Goal: Information Seeking & Learning: Learn about a topic

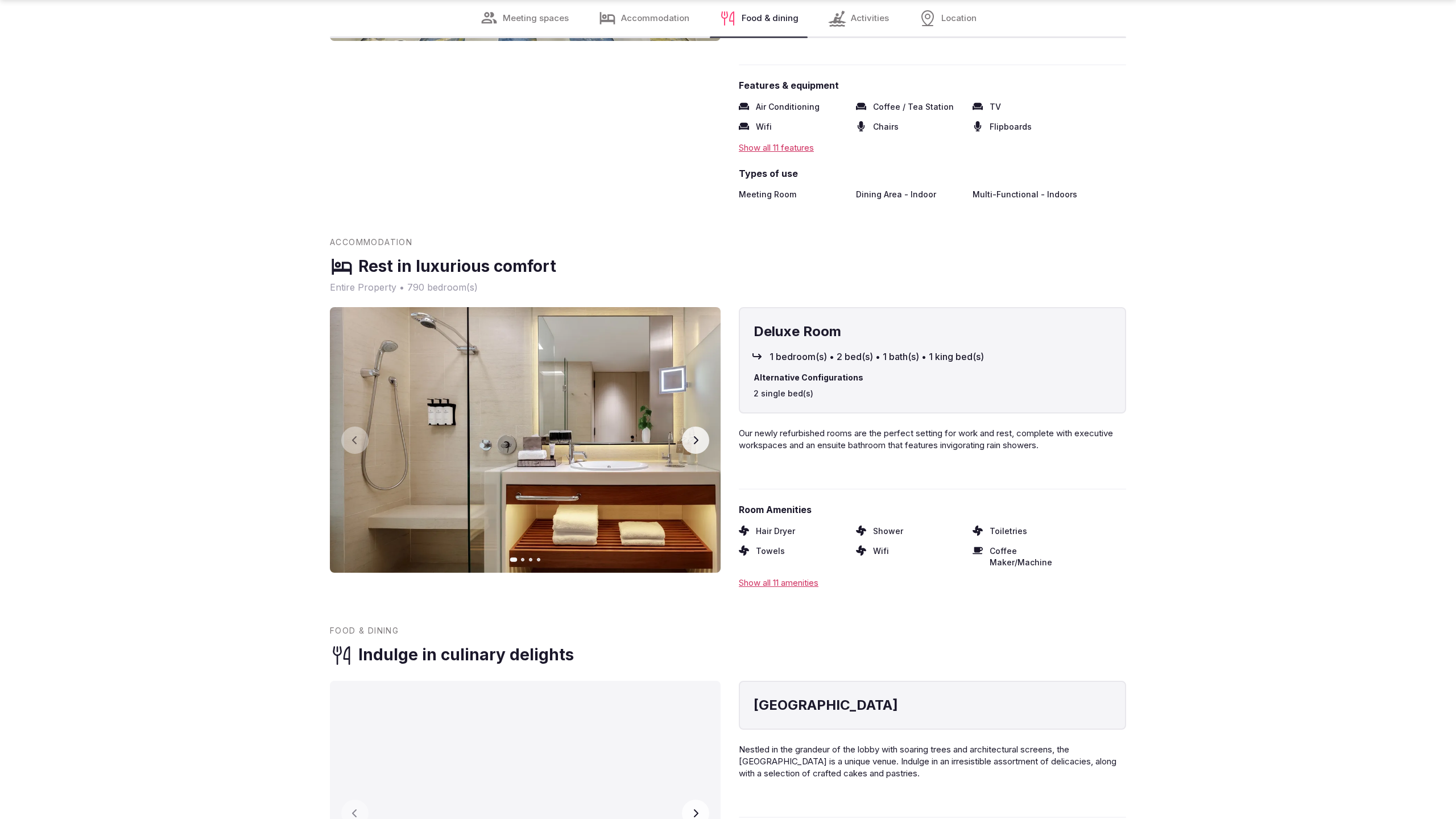
scroll to position [2306, 0]
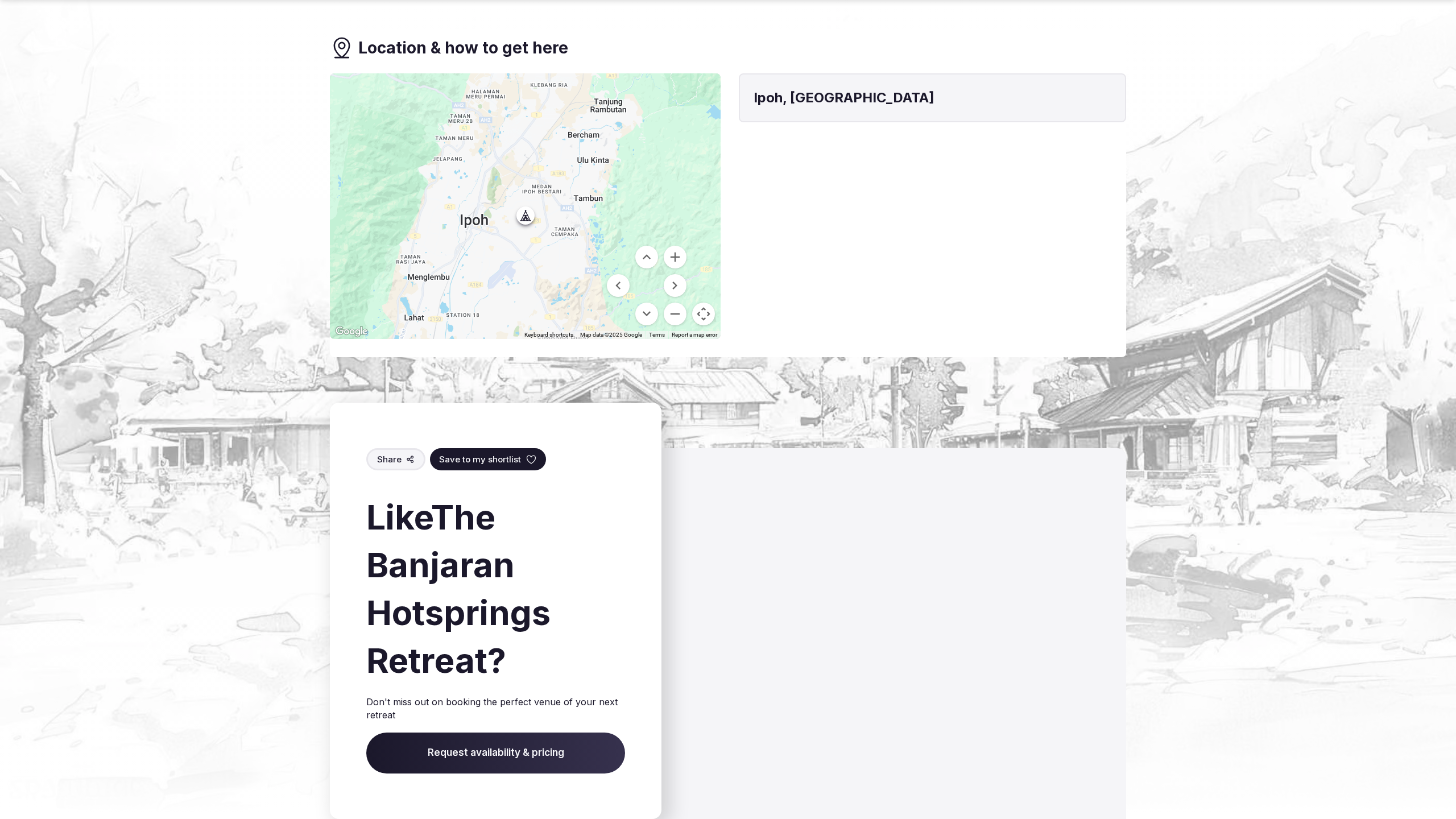
scroll to position [1264, 0]
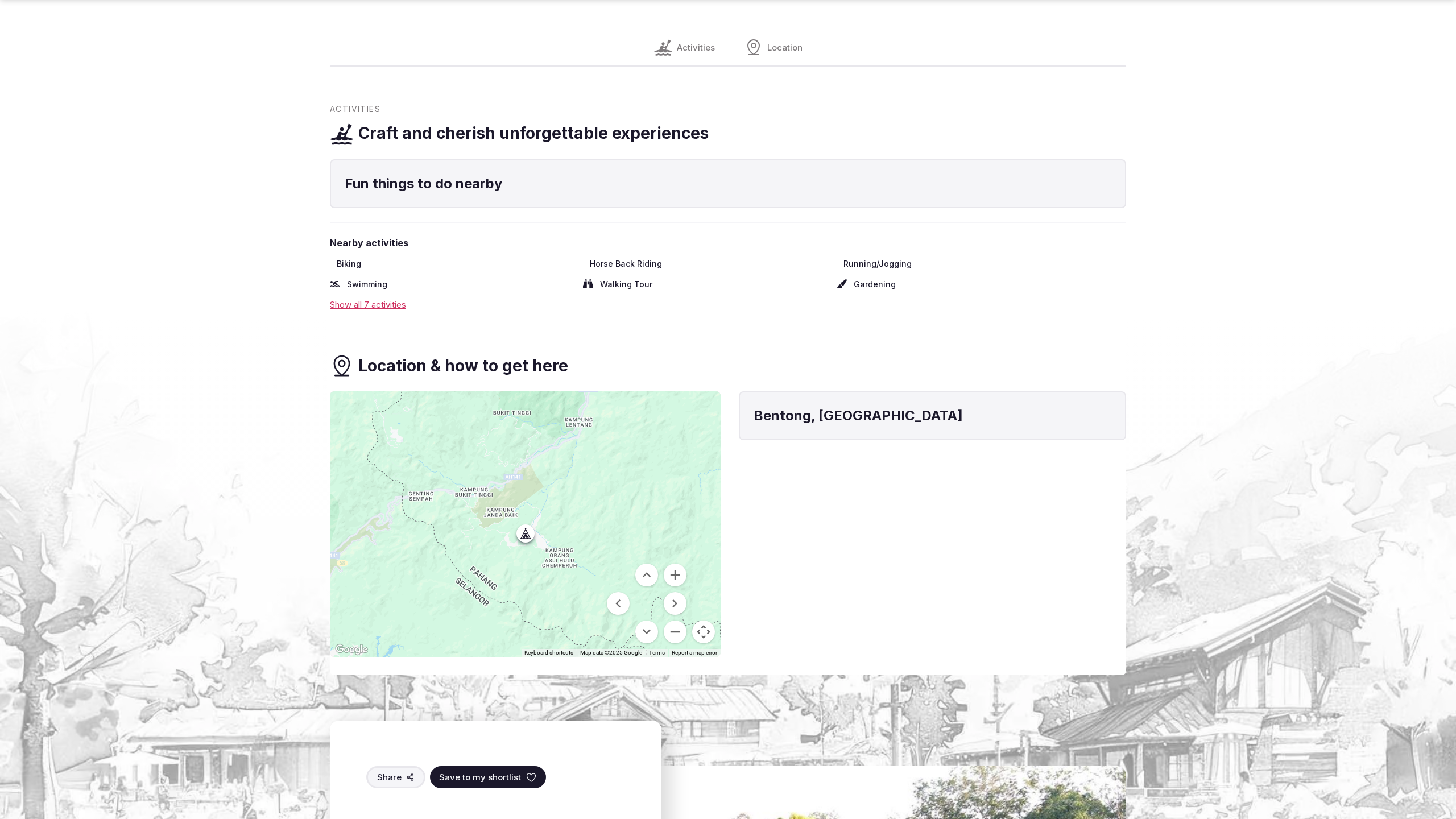
scroll to position [1521, 0]
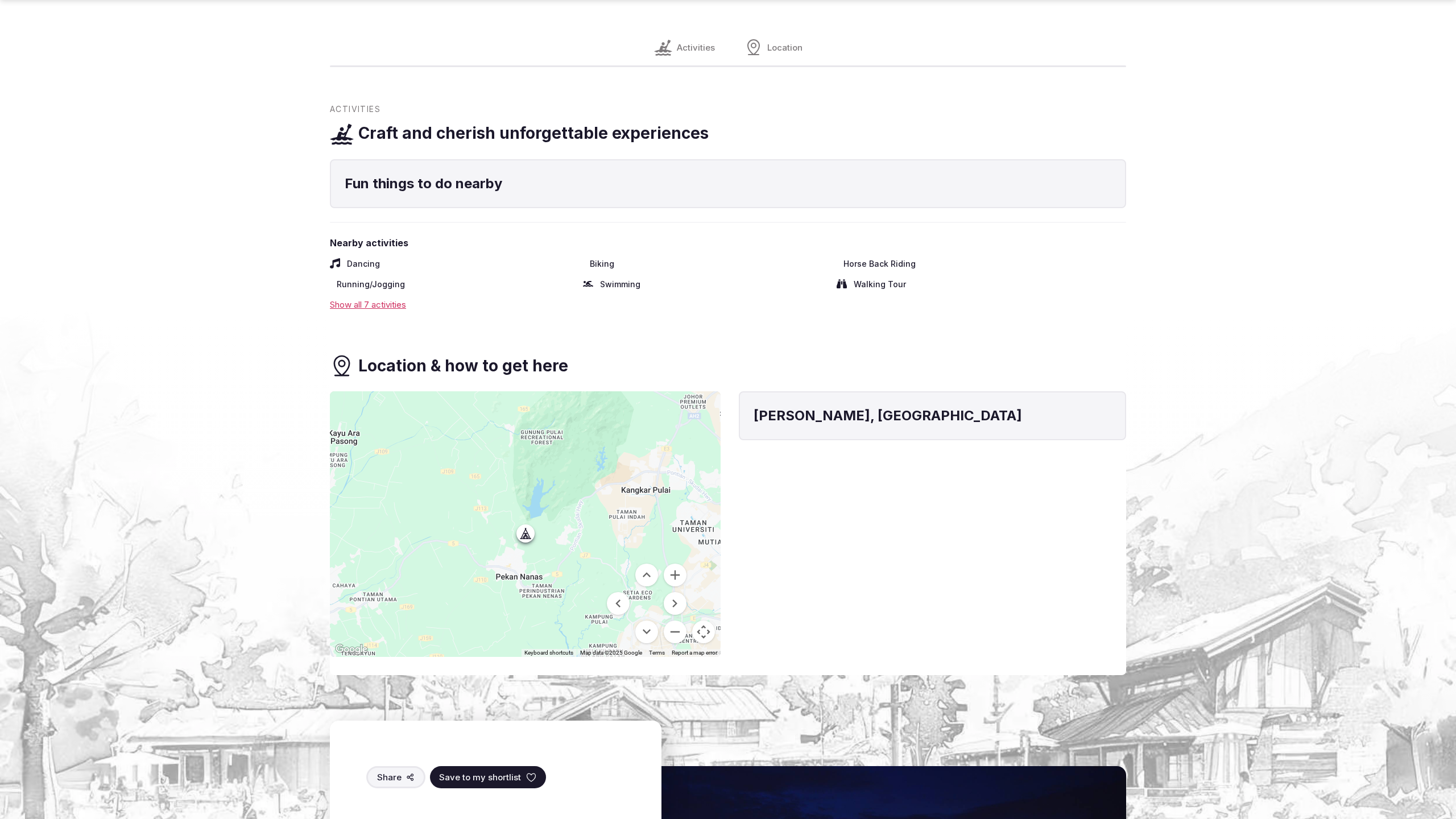
scroll to position [1530, 0]
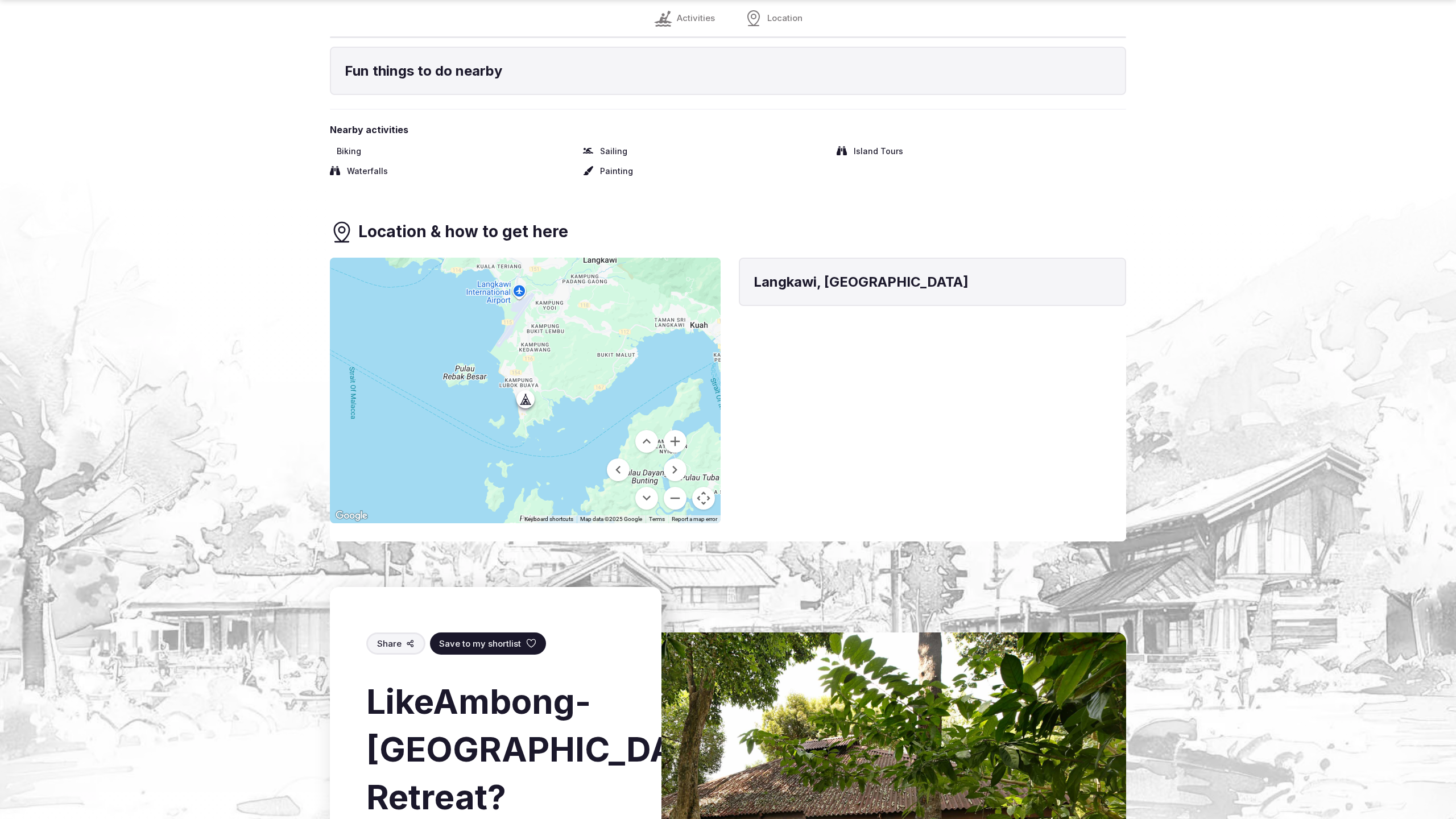
scroll to position [1399, 0]
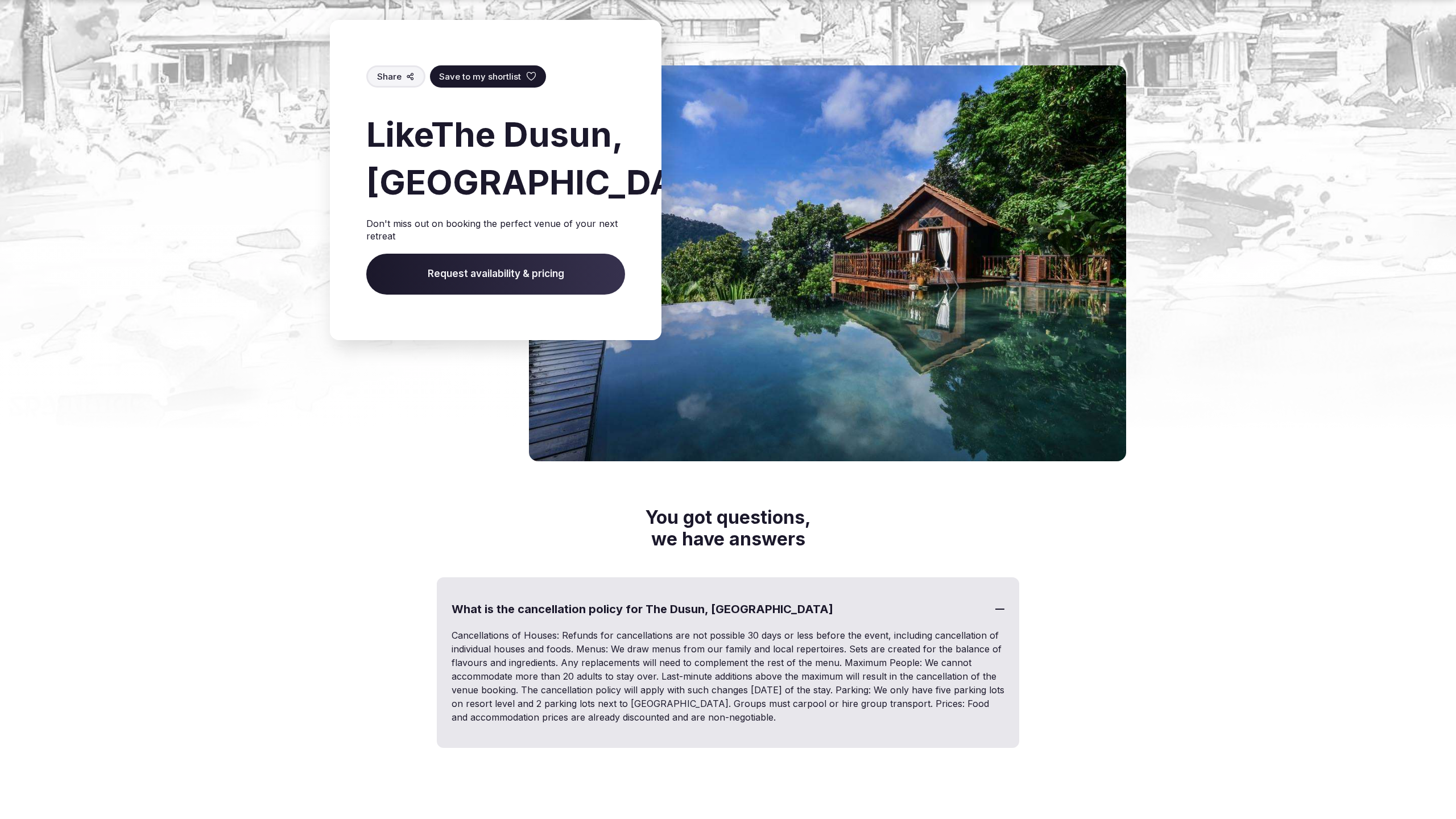
scroll to position [1910, 0]
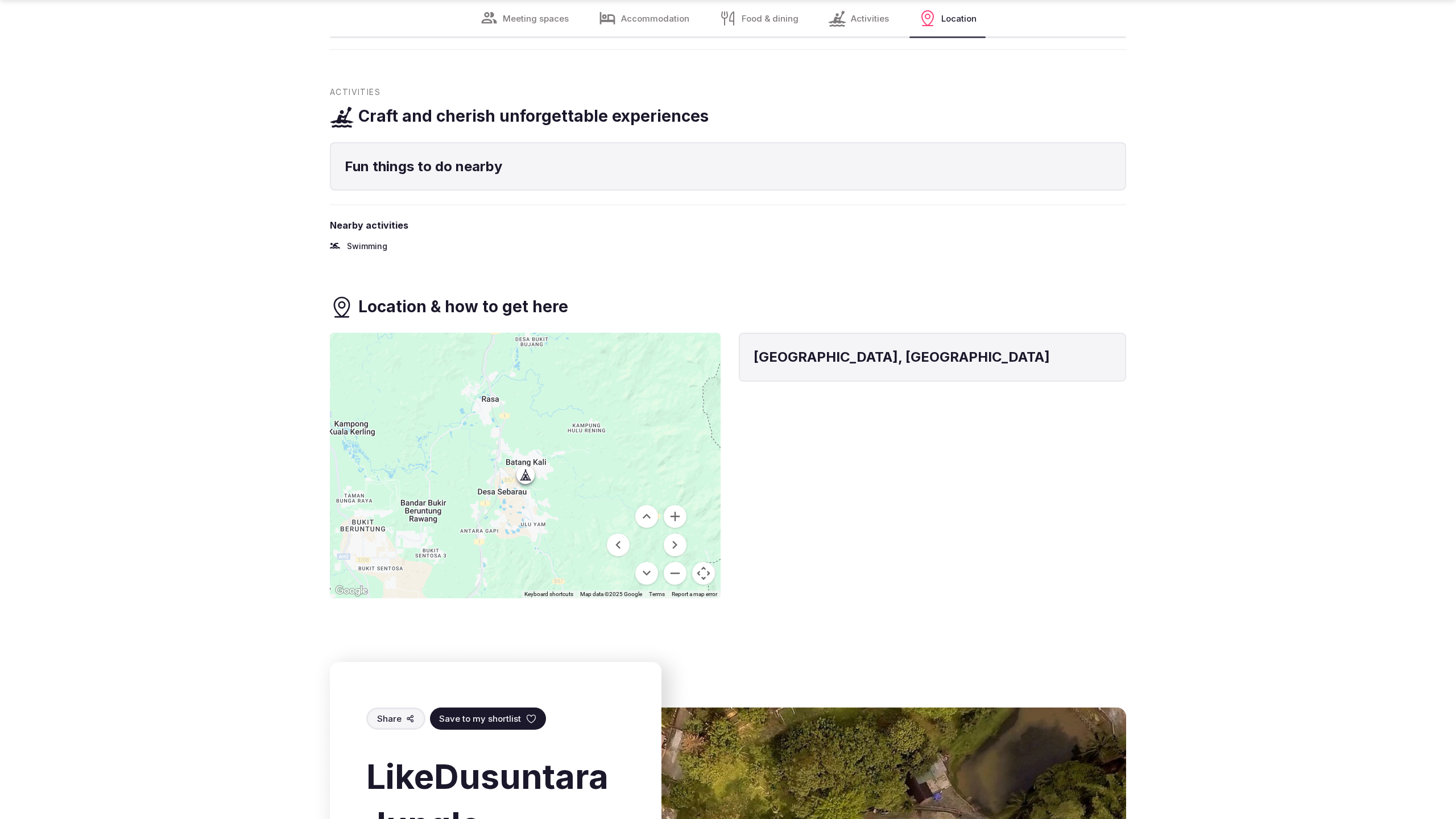
scroll to position [2217, 0]
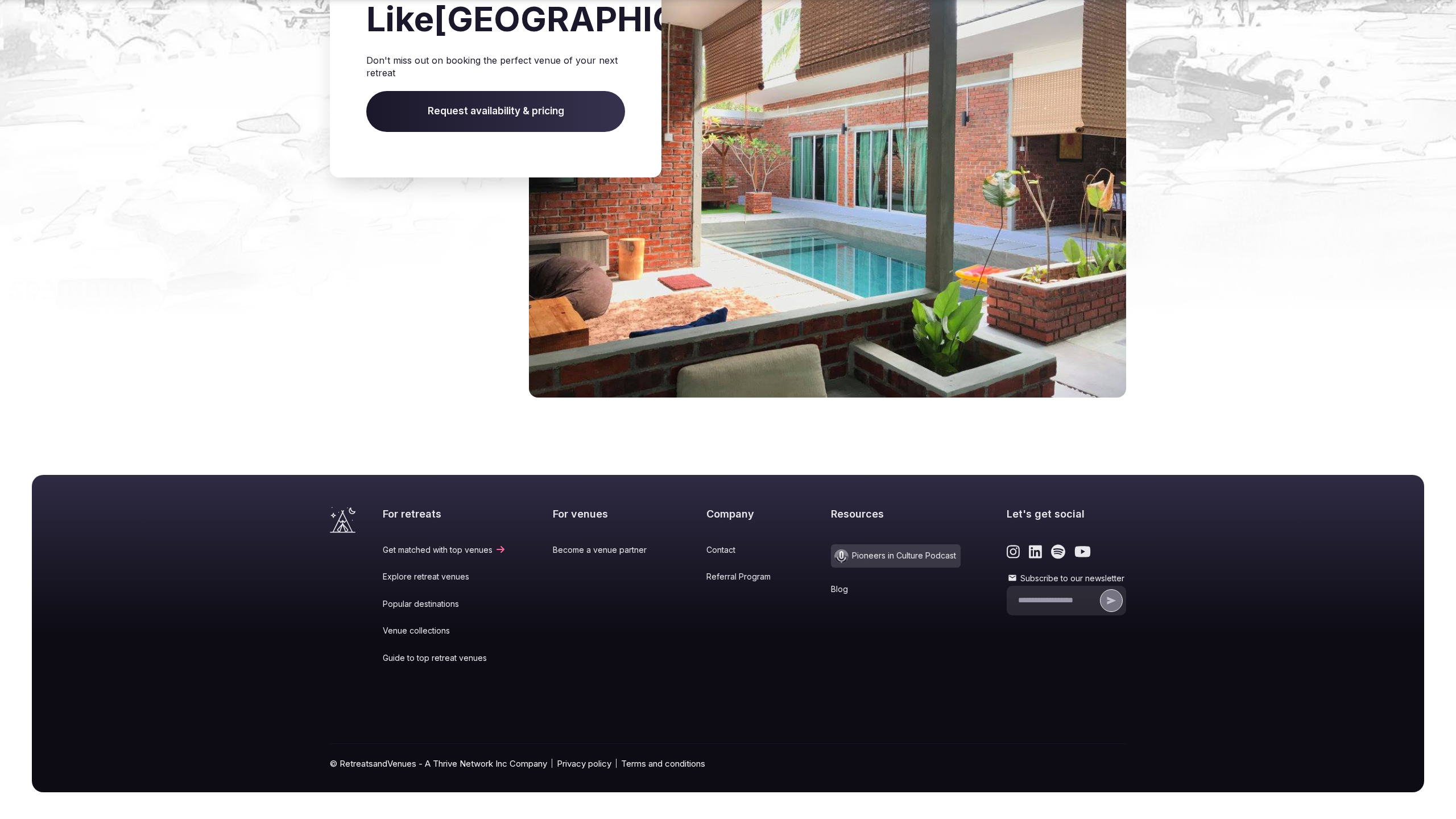
scroll to position [1523, 0]
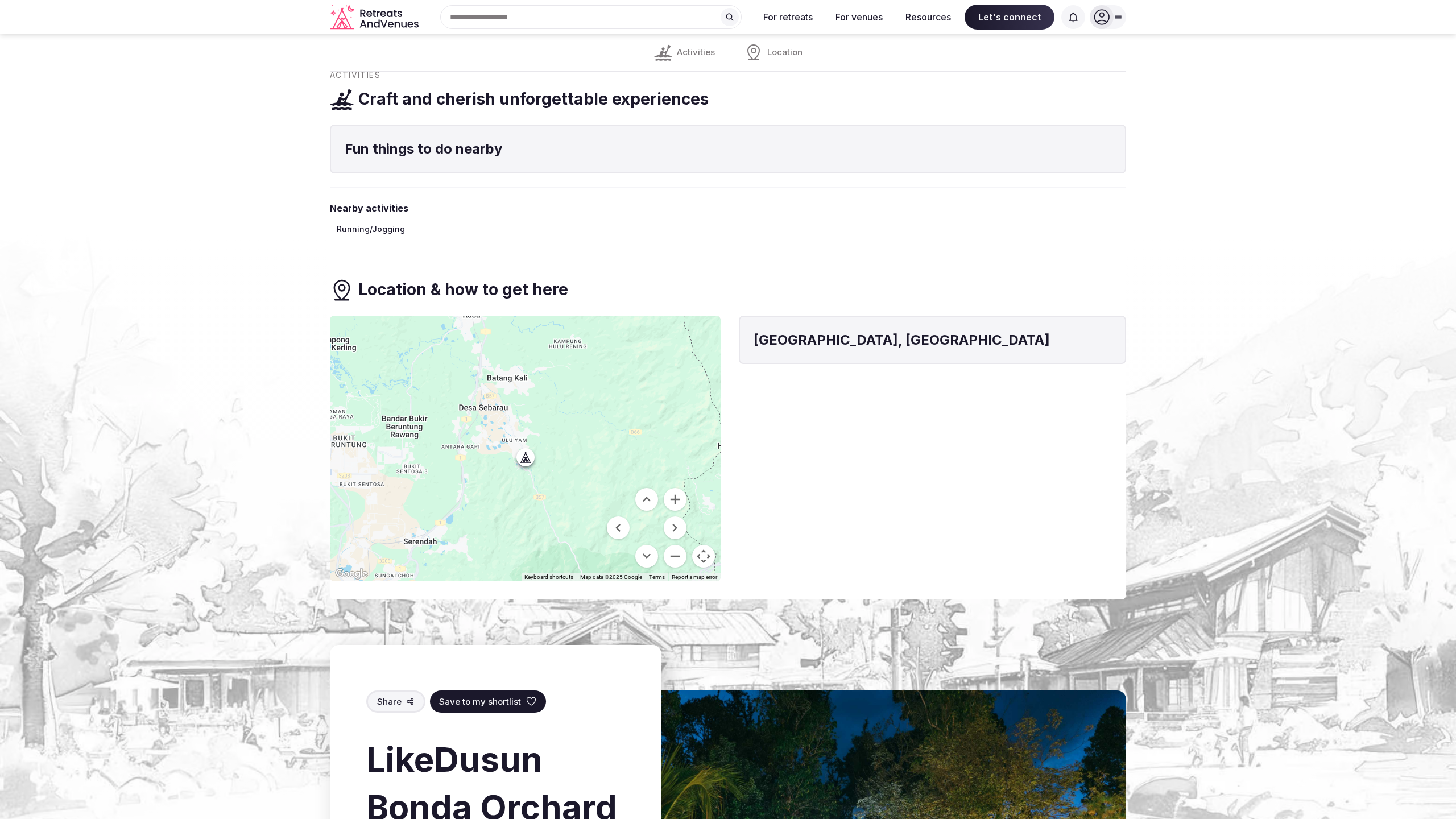
scroll to position [1457, 0]
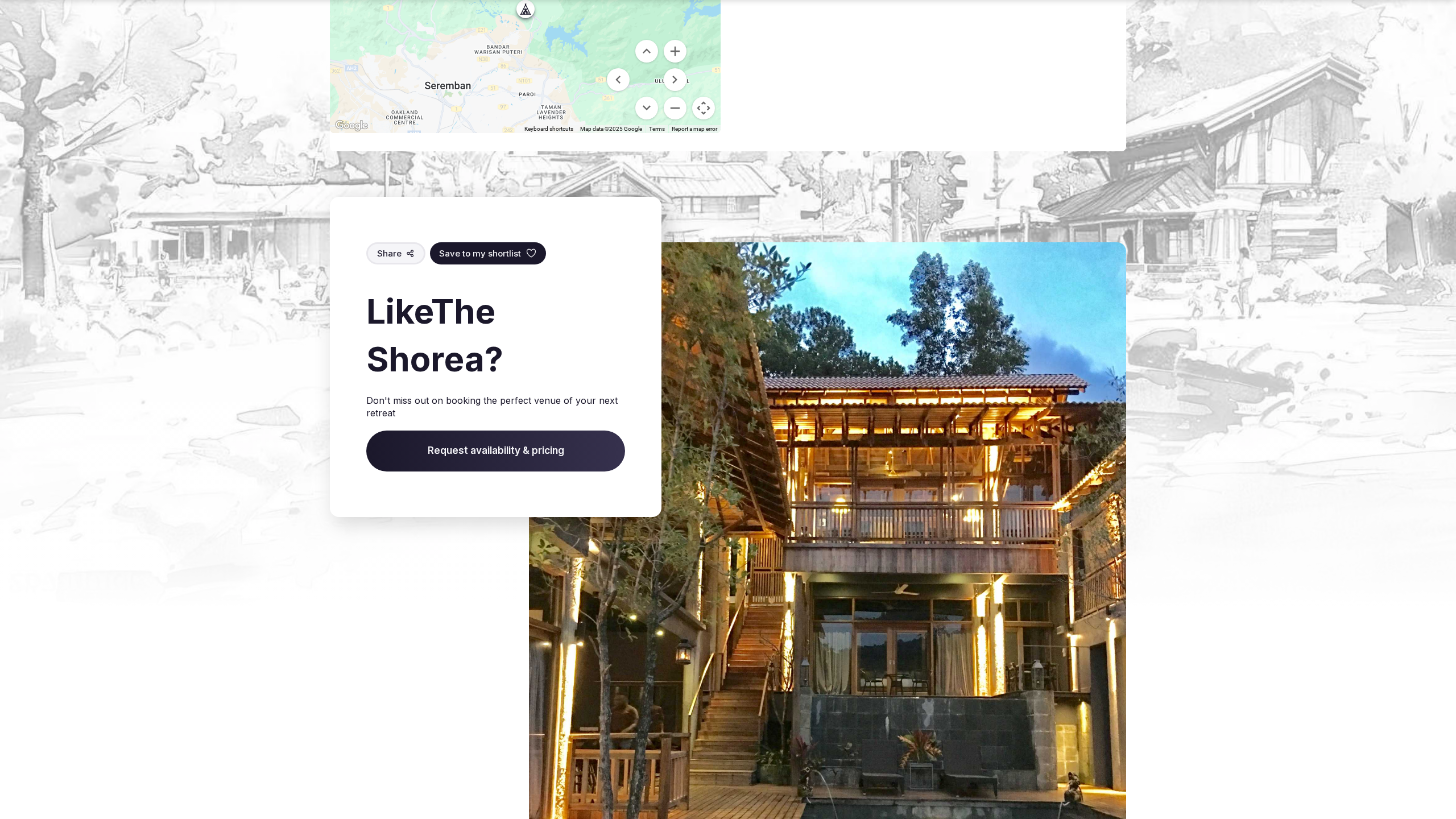
scroll to position [1406, 0]
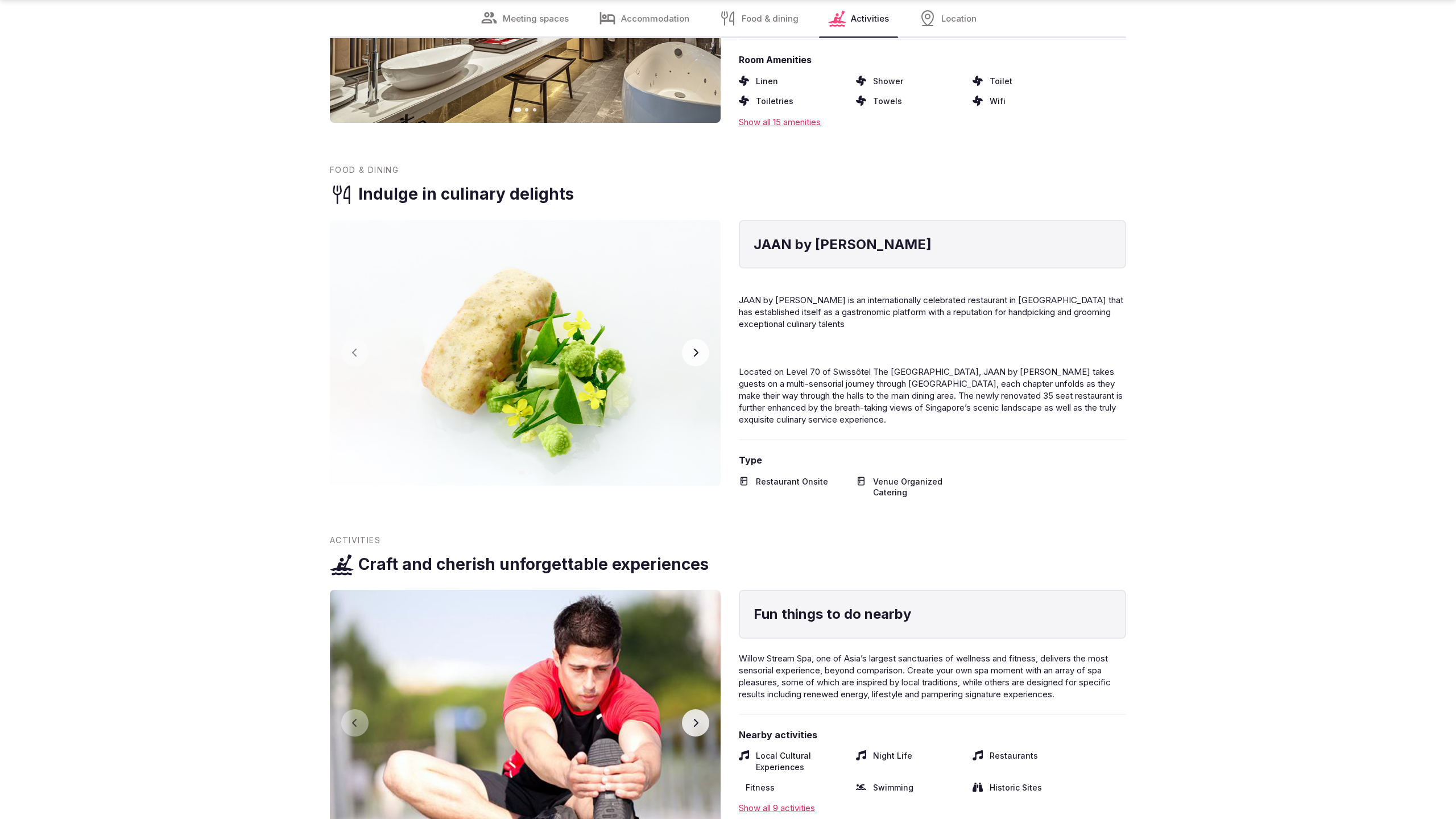
scroll to position [2313, 0]
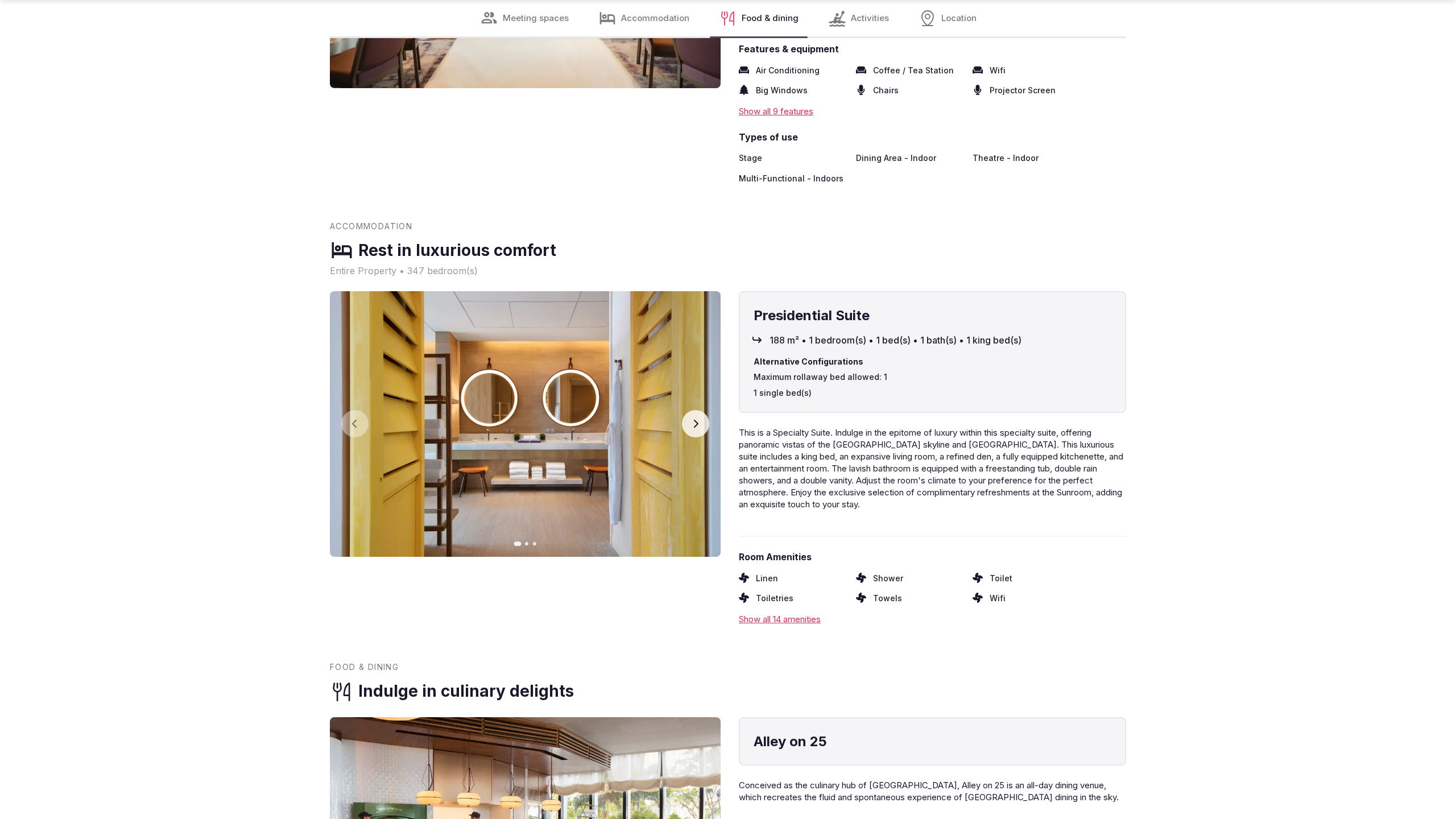
scroll to position [2313, 0]
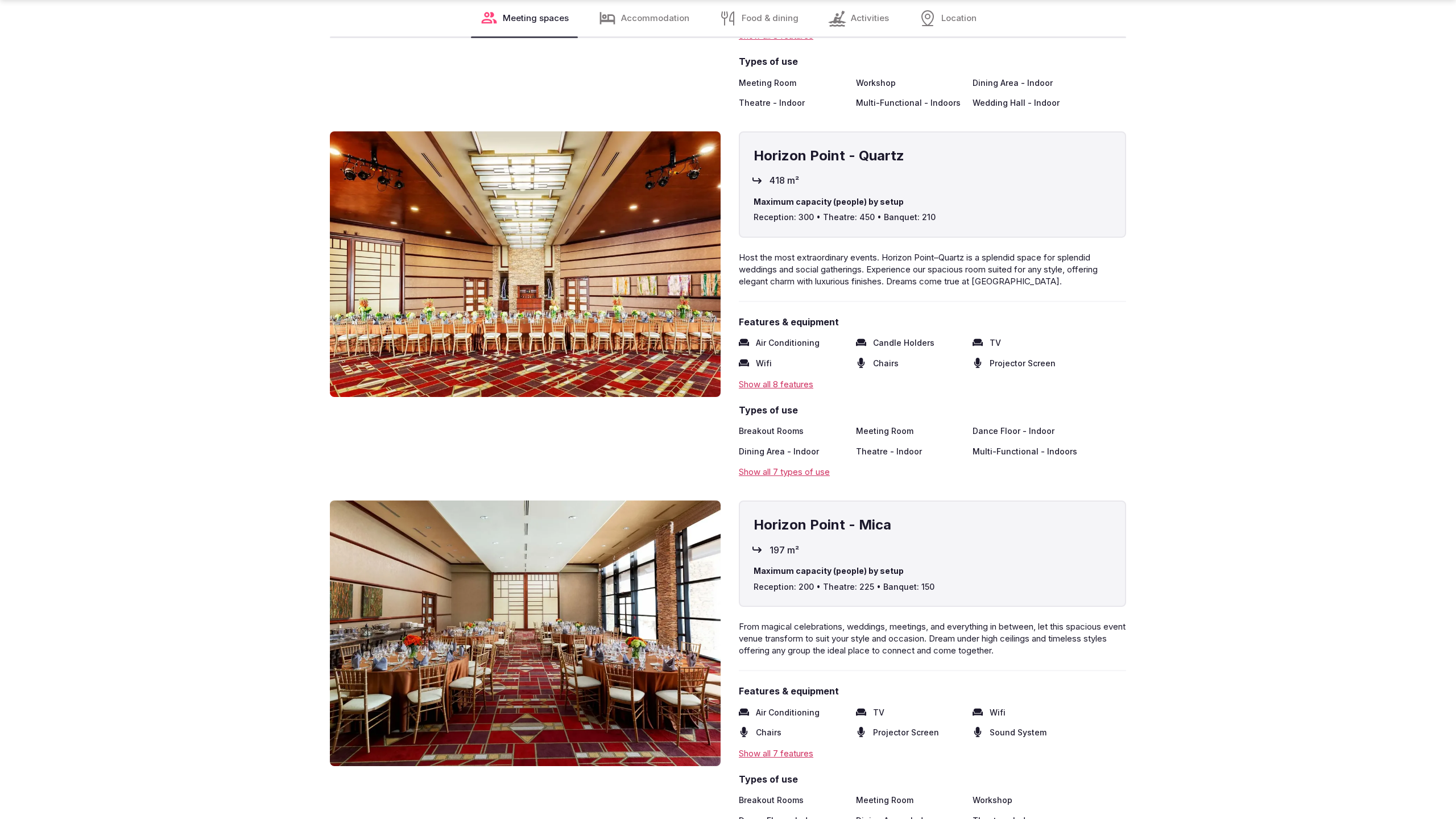
scroll to position [3108, 0]
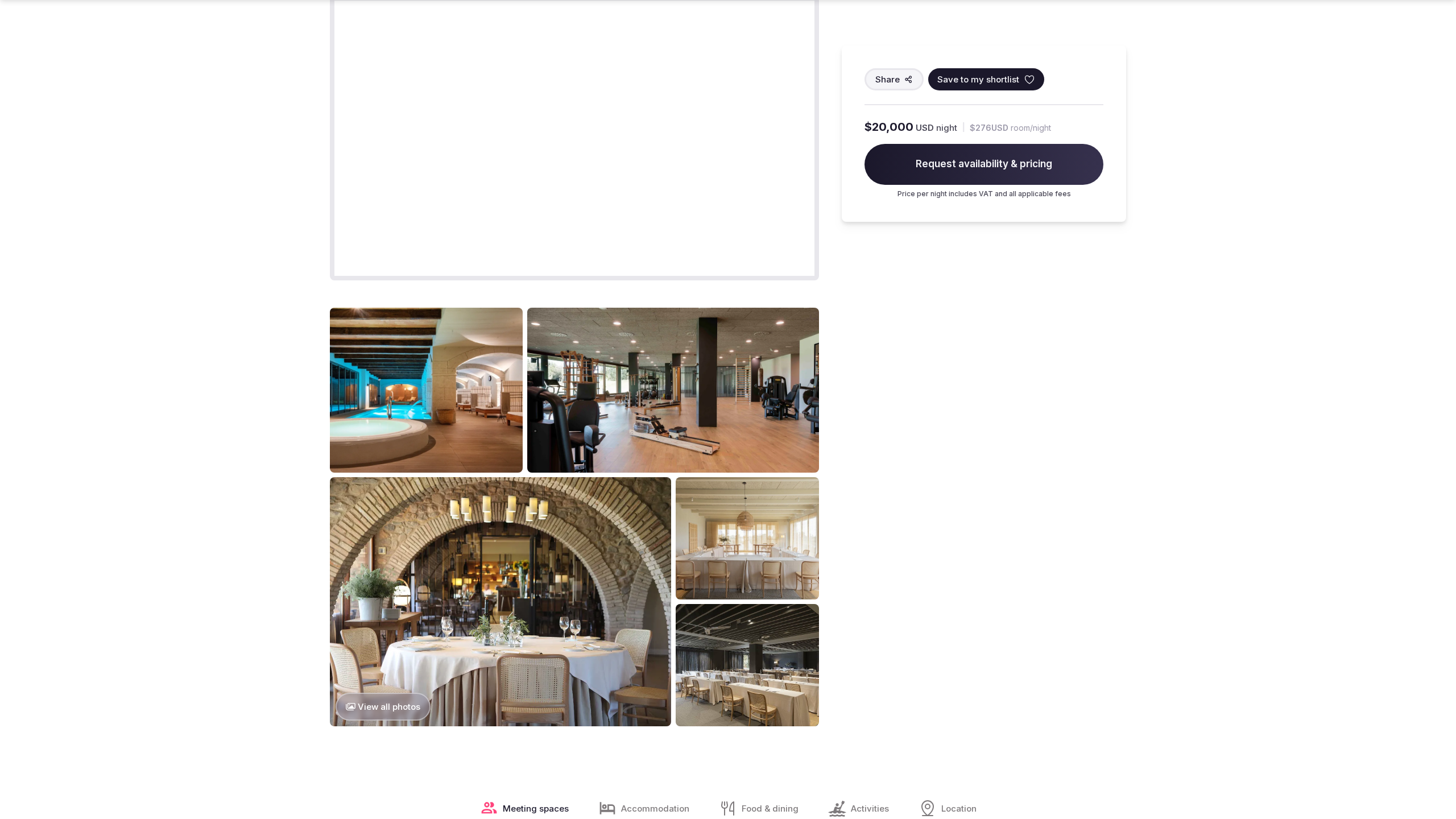
scroll to position [1556, 0]
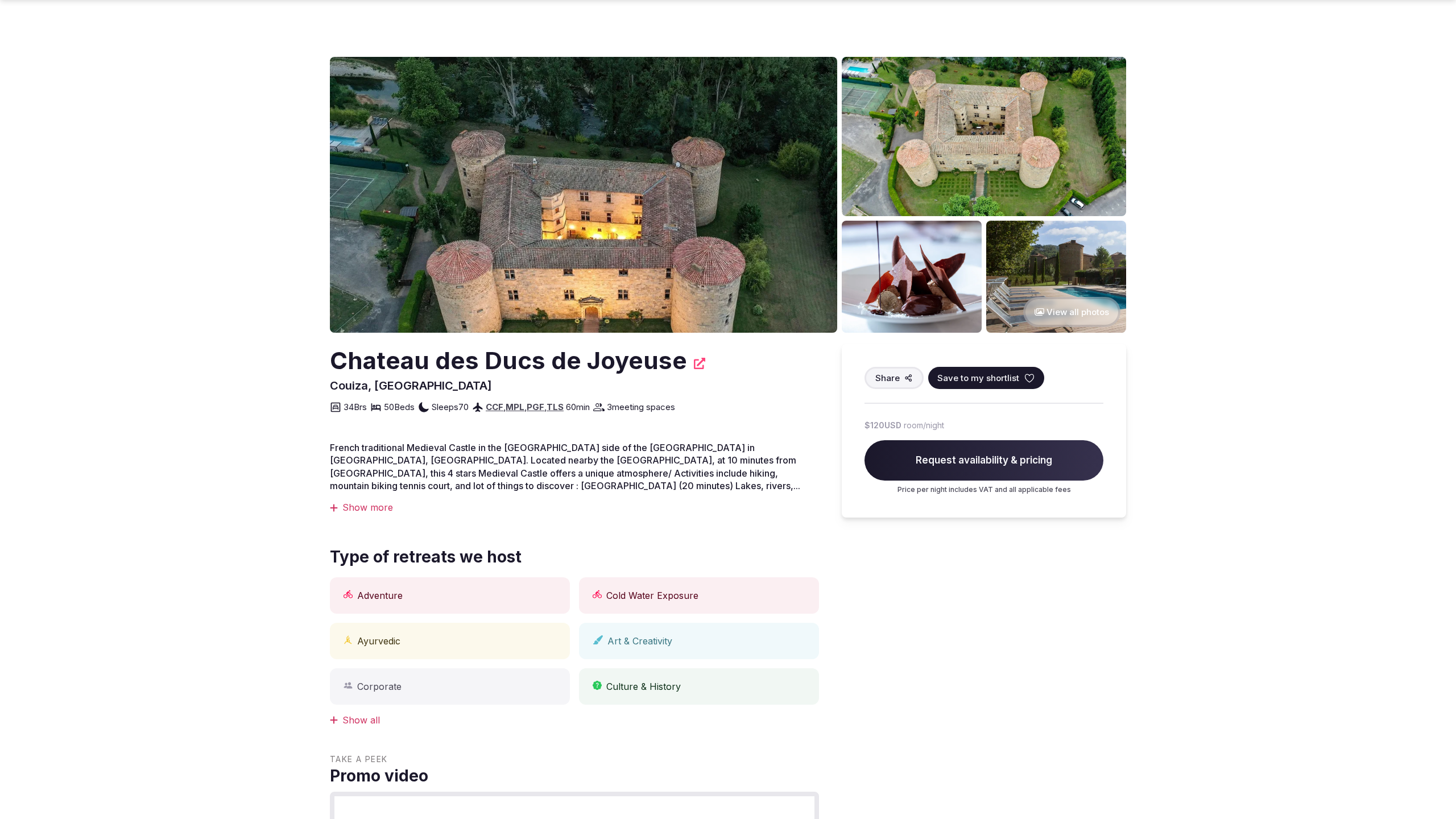
scroll to position [1556, 0]
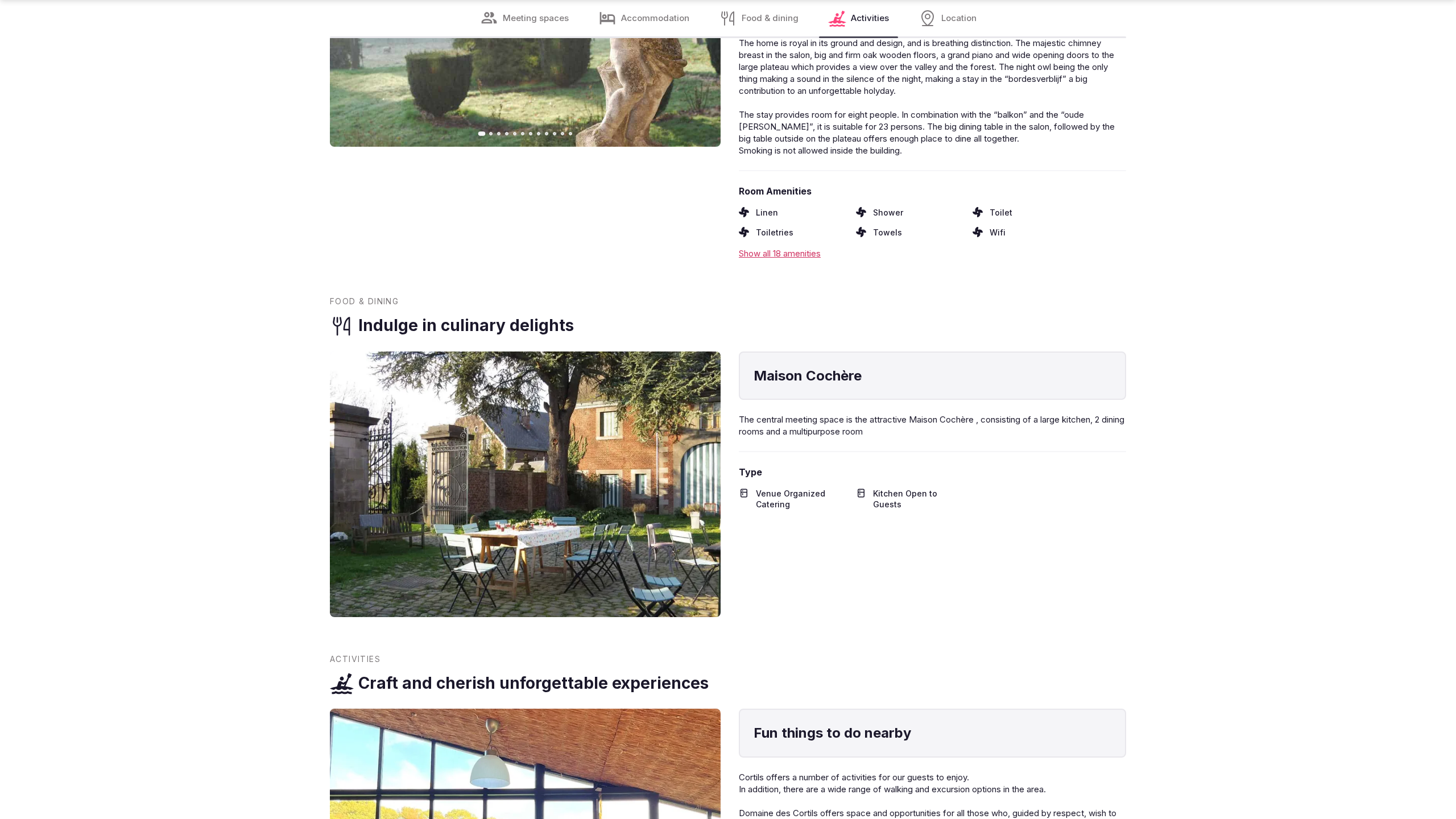
scroll to position [2313, 0]
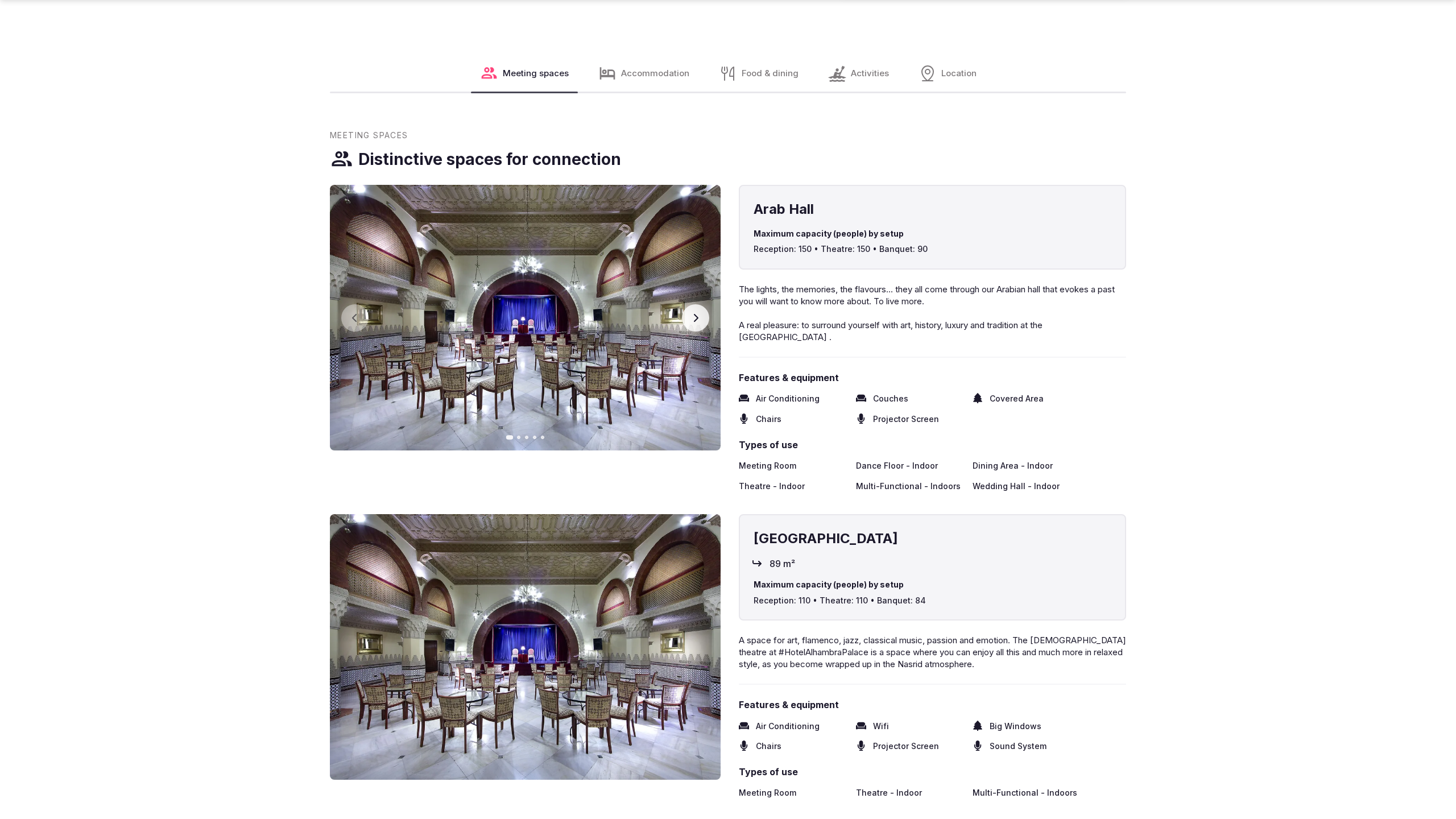
scroll to position [2351, 0]
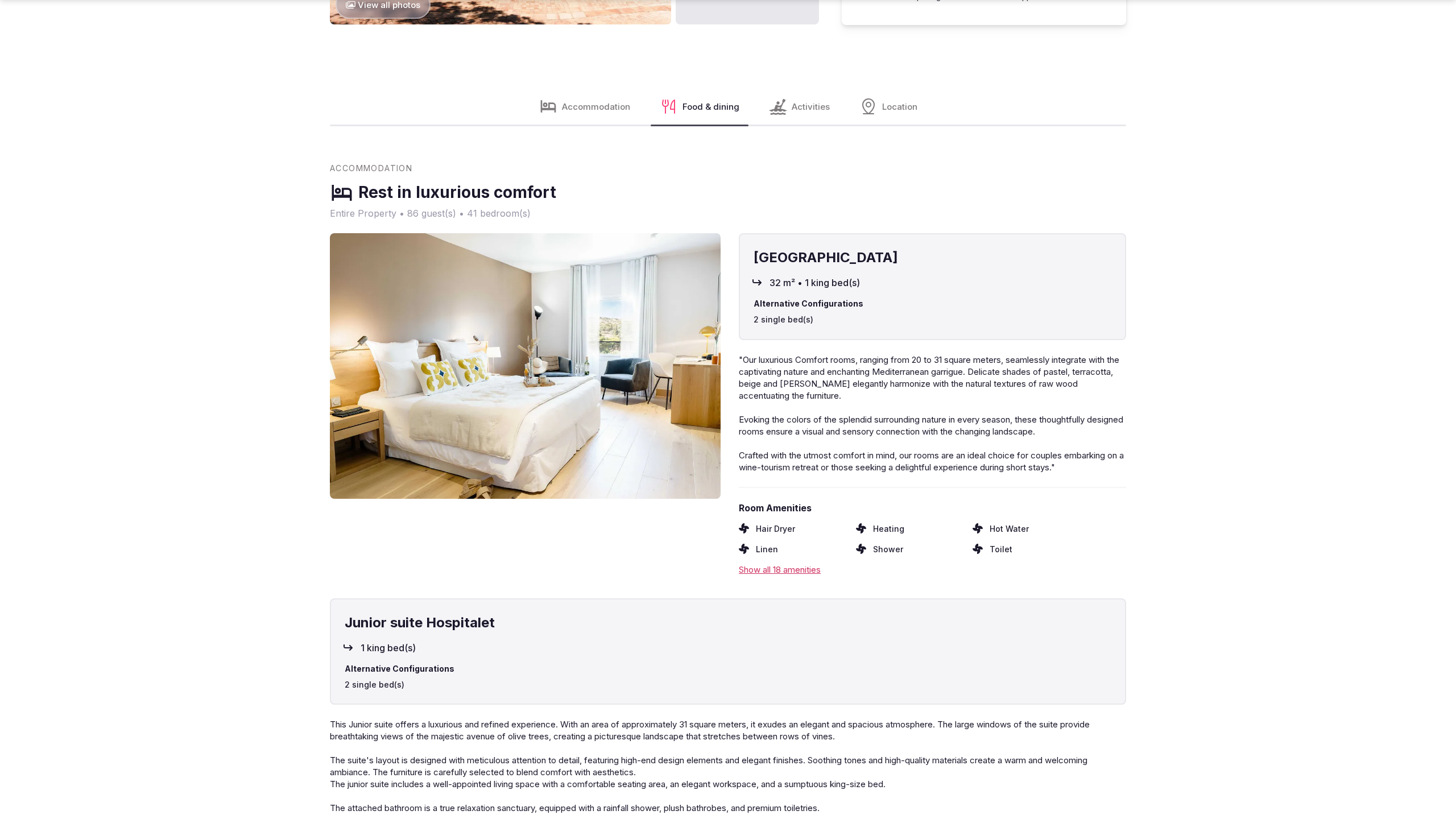
scroll to position [2351, 0]
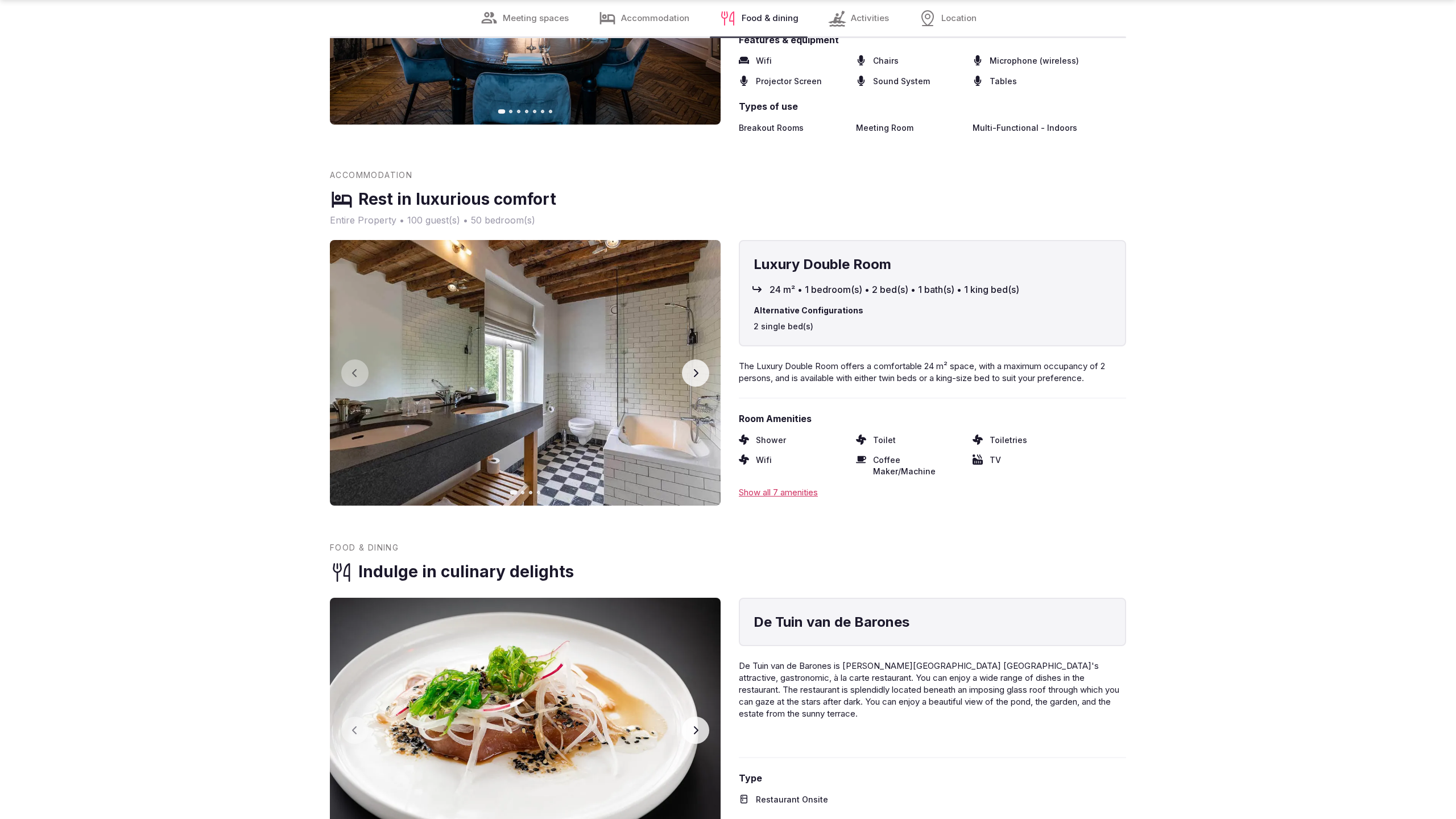
scroll to position [2310, 0]
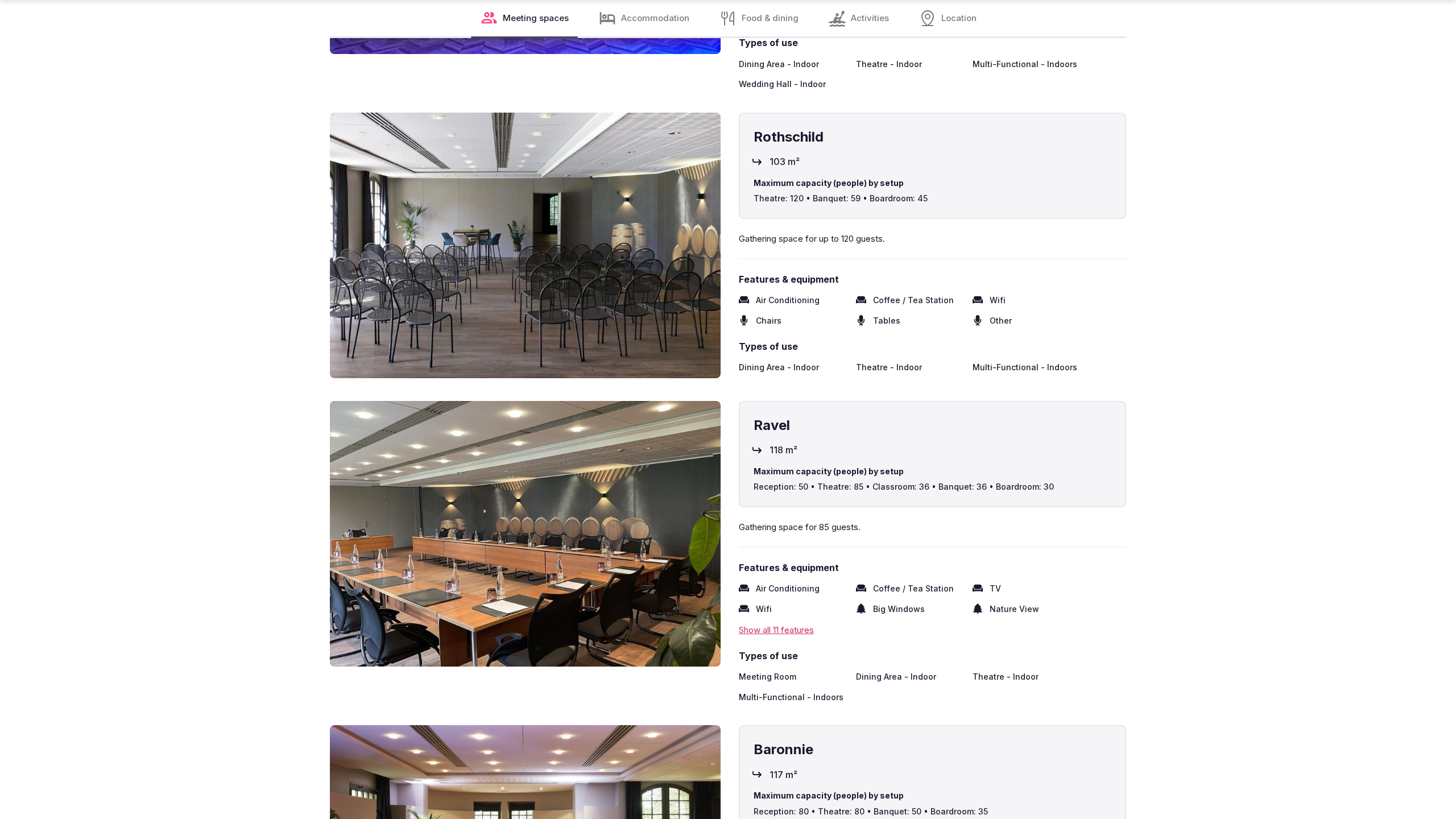
scroll to position [2313, 0]
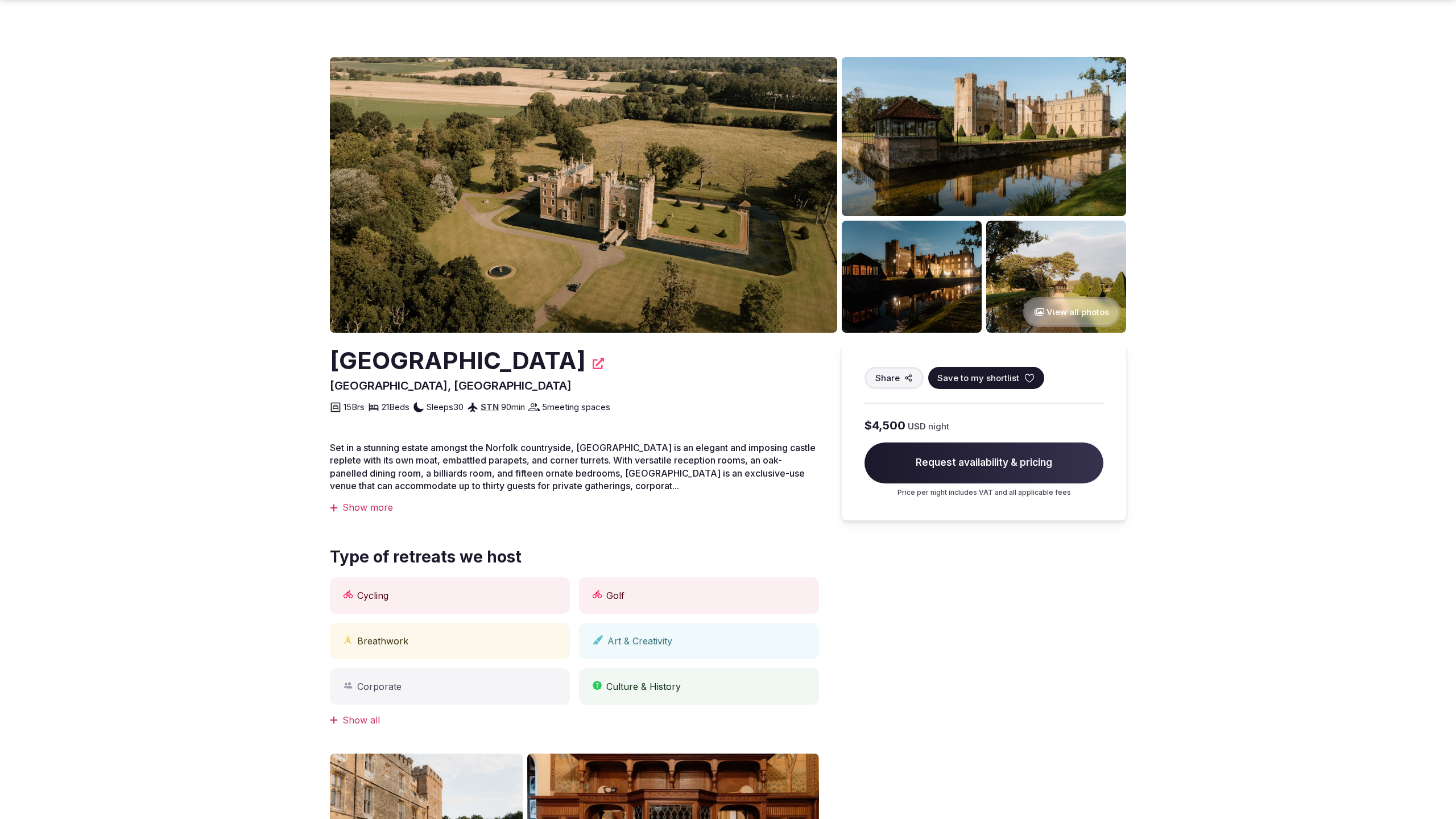
scroll to position [1556, 0]
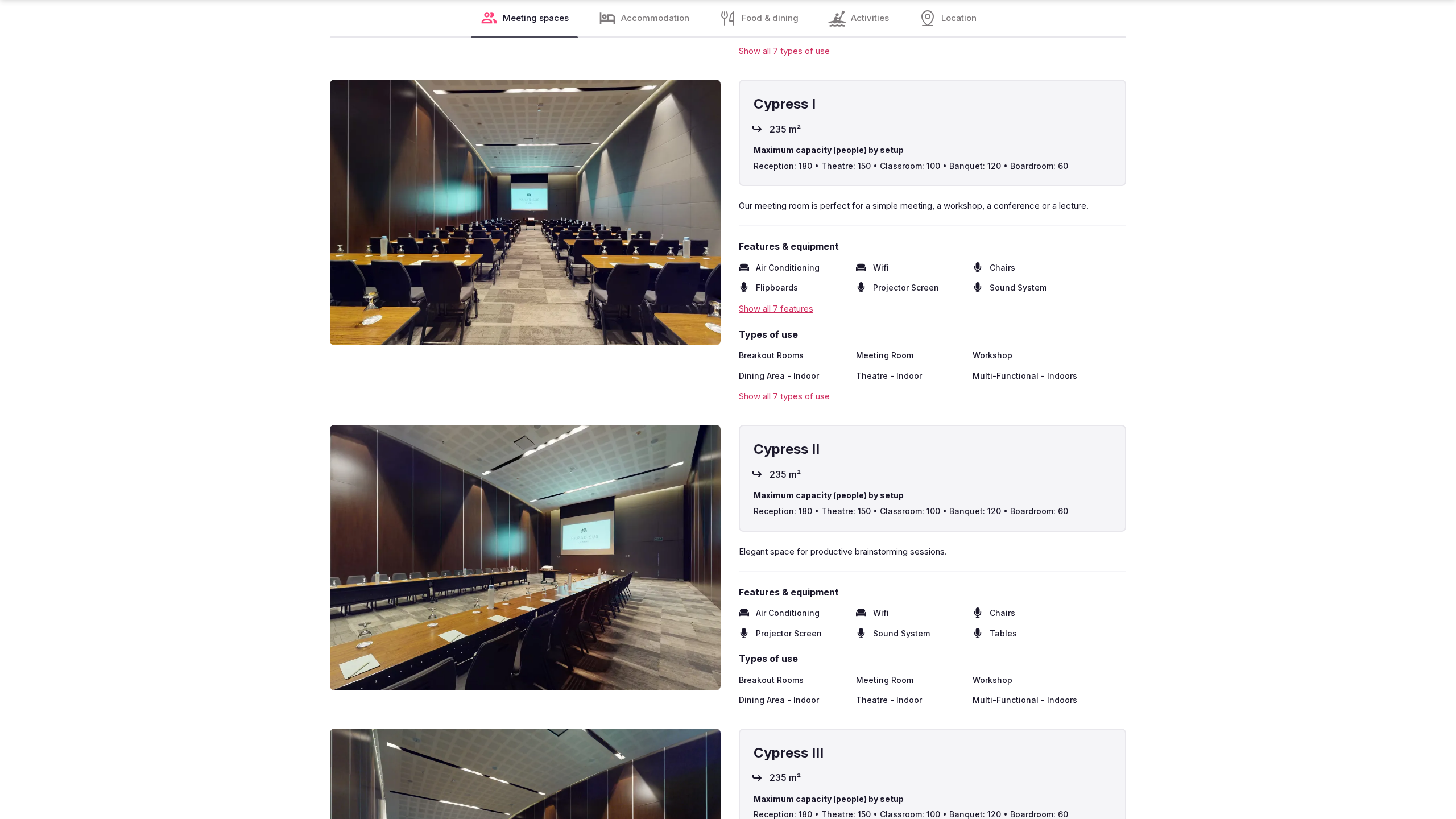
scroll to position [3070, 0]
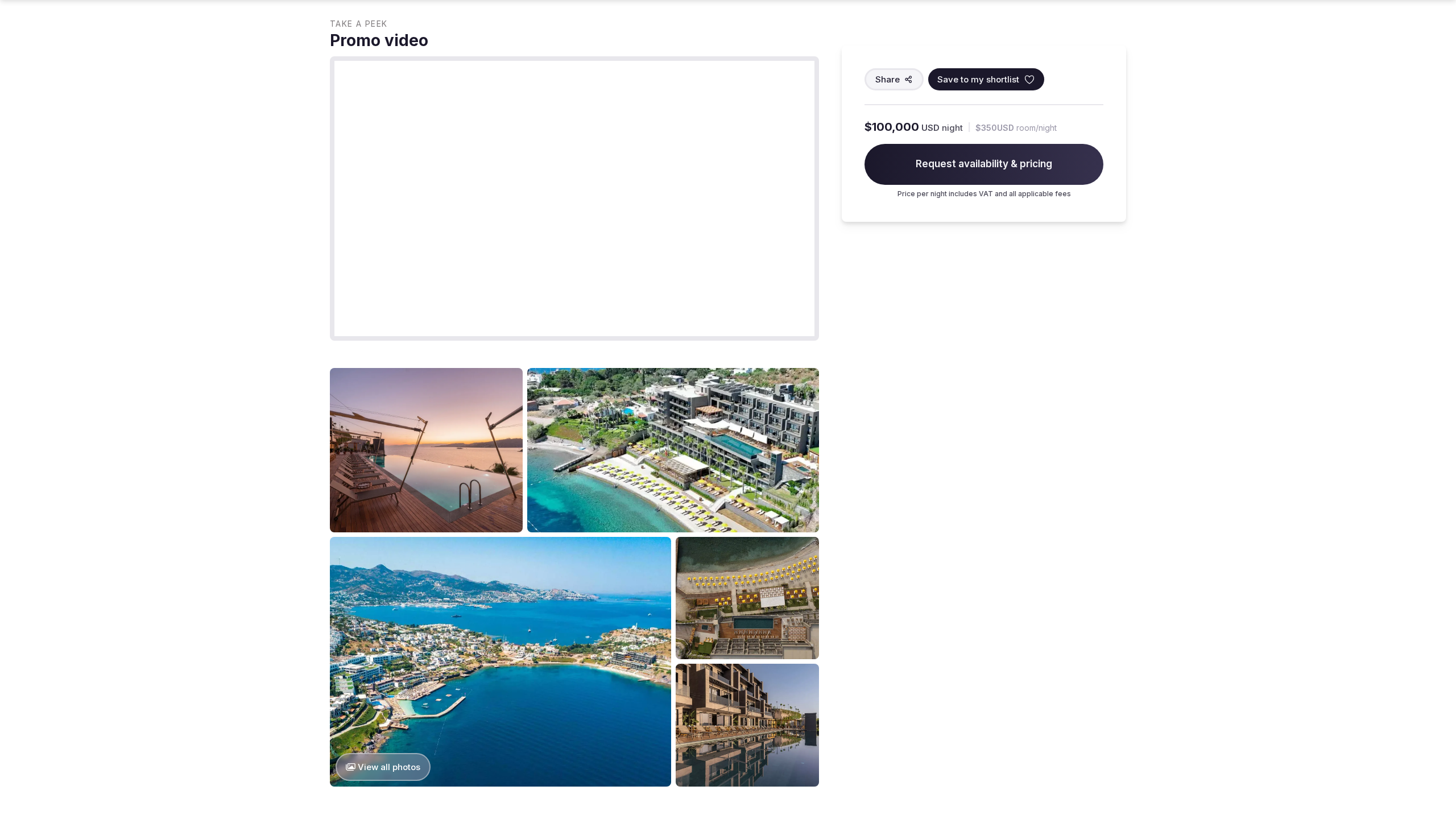
scroll to position [1522, 0]
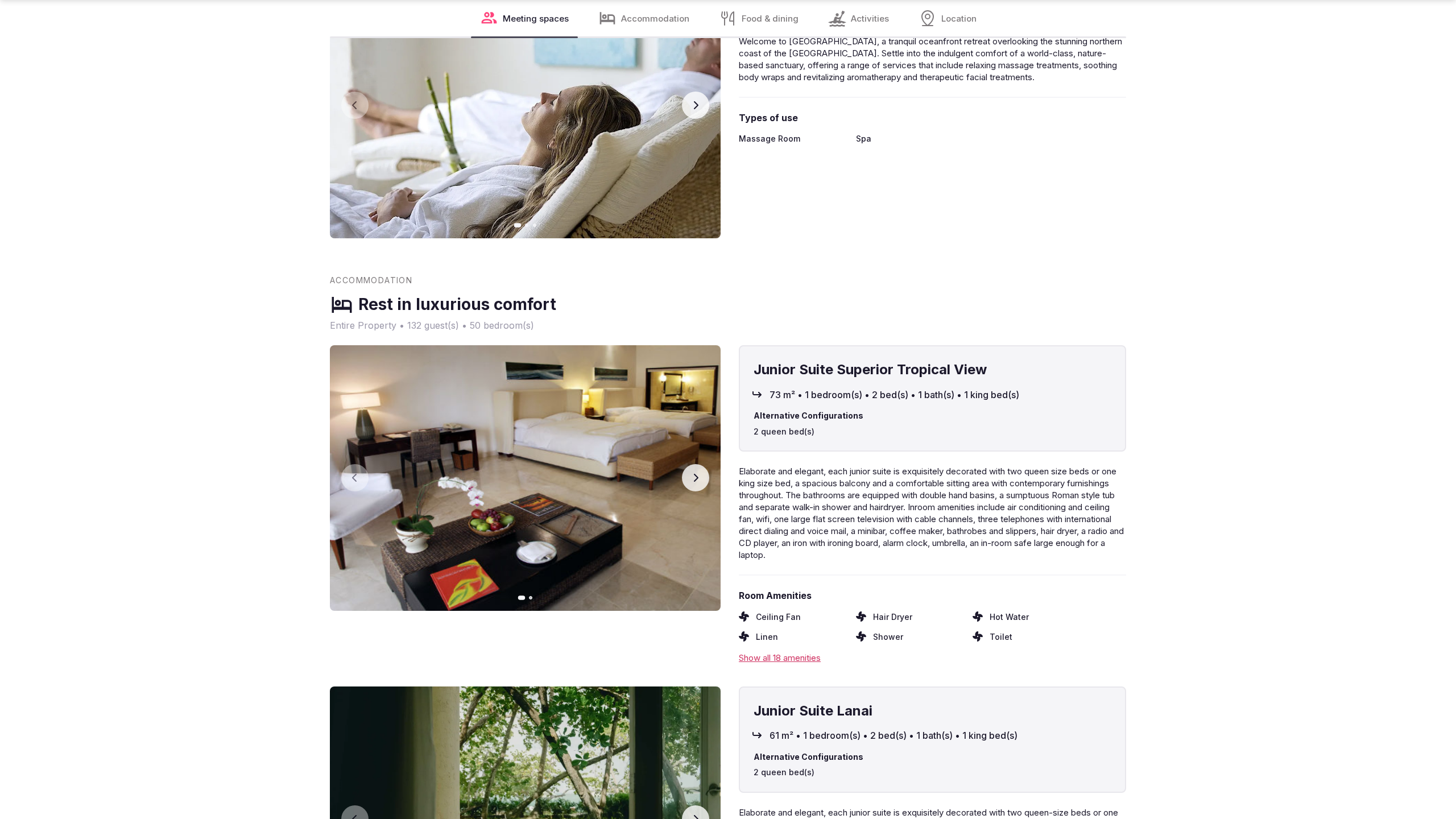
scroll to position [3069, 0]
